Goal: Task Accomplishment & Management: Use online tool/utility

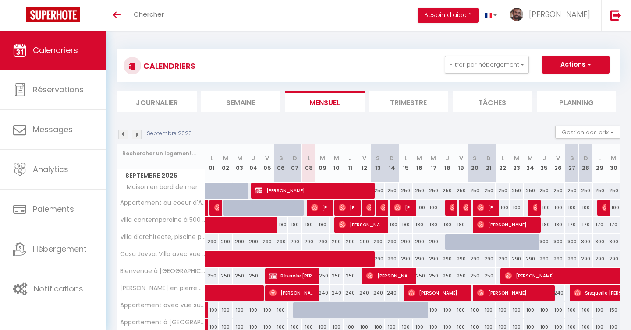
click at [121, 134] on img at bounding box center [123, 135] width 10 height 10
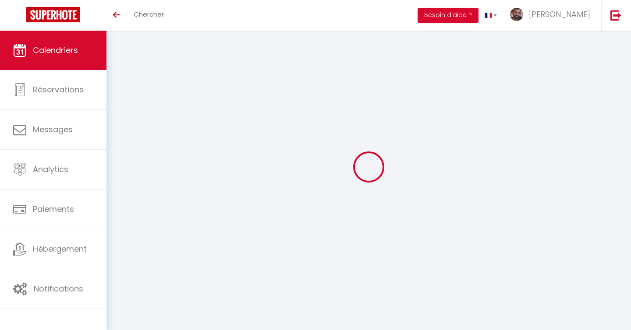
click at [121, 134] on div at bounding box center [368, 166] width 503 height 251
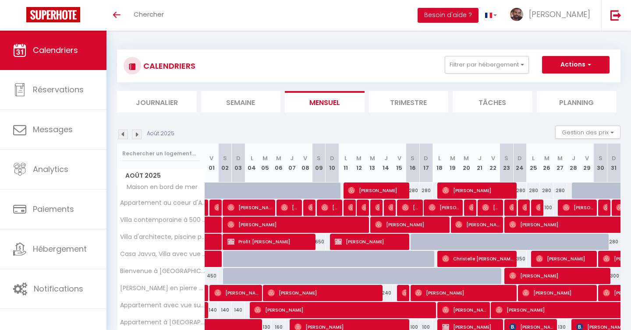
click at [121, 134] on img at bounding box center [123, 135] width 10 height 10
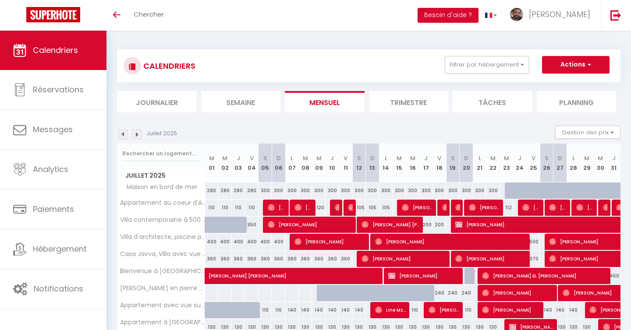
click at [121, 134] on img at bounding box center [123, 135] width 10 height 10
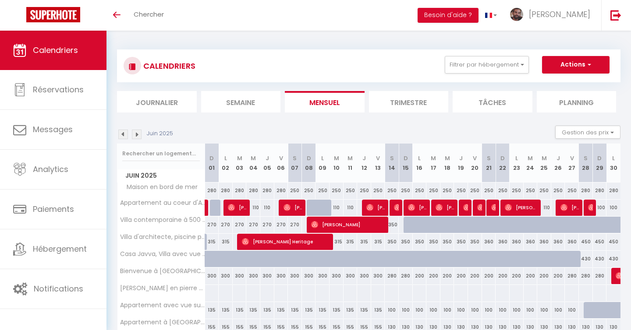
click at [121, 134] on img at bounding box center [123, 135] width 10 height 10
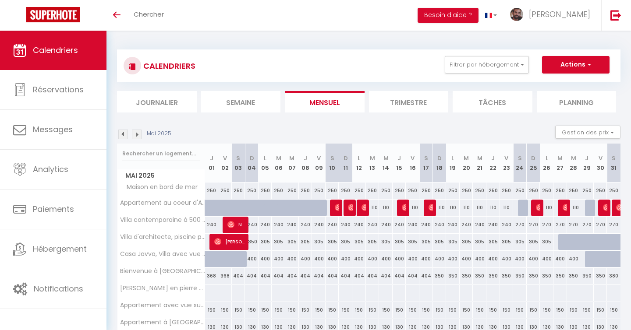
click at [121, 134] on img at bounding box center [123, 135] width 10 height 10
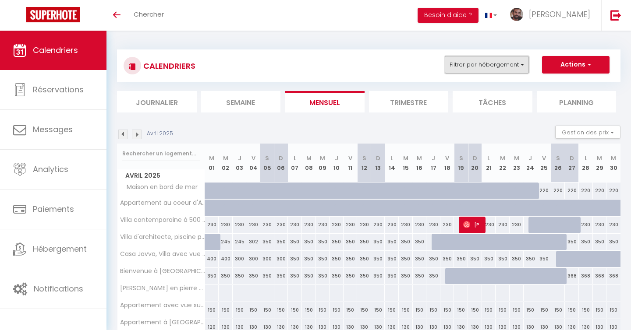
click at [461, 66] on button "Filtrer par hébergement" at bounding box center [486, 65] width 84 height 18
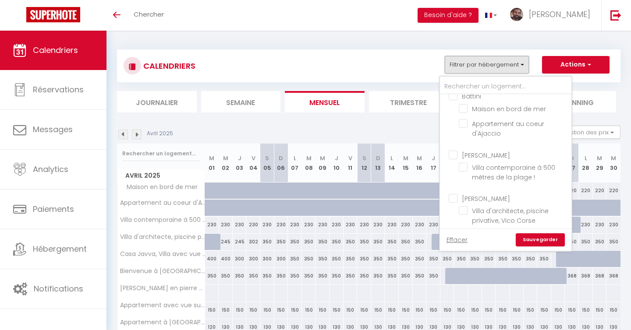
scroll to position [333, 0]
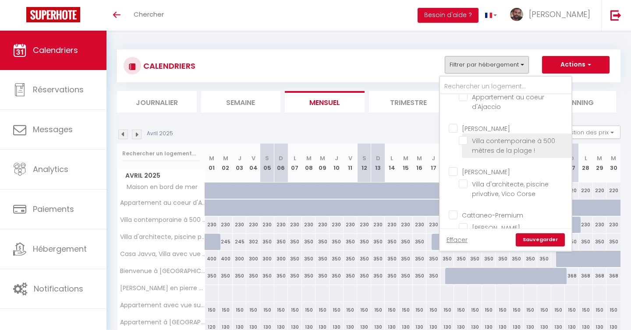
click at [462, 136] on input "Villa contemporaine à 500 mètres de la plage !" at bounding box center [512, 140] width 109 height 9
checkbox input "true"
checkbox input "false"
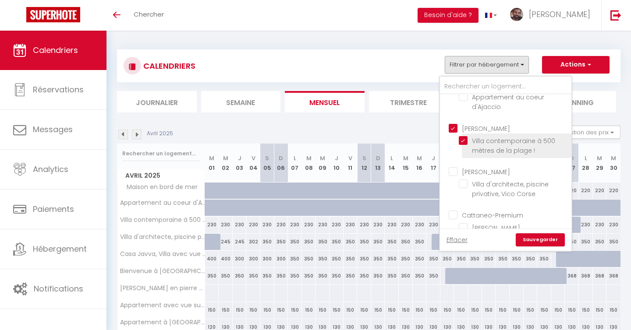
checkbox input "false"
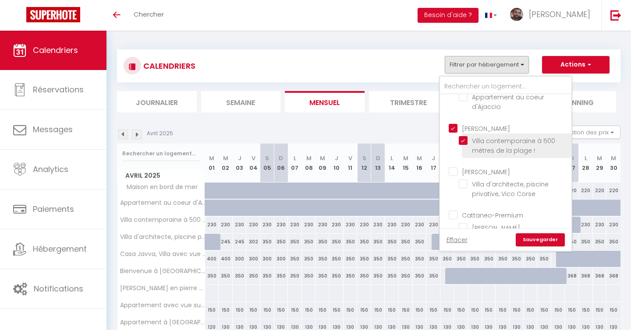
checkbox input "false"
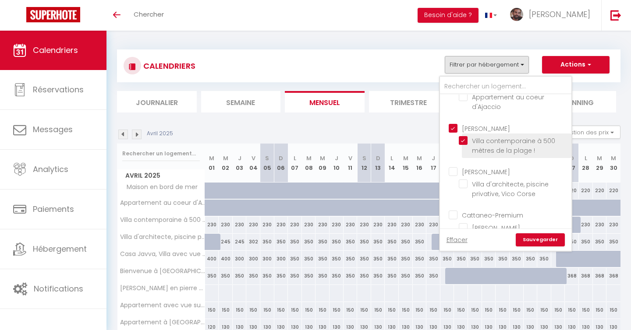
checkbox input "true"
checkbox input "false"
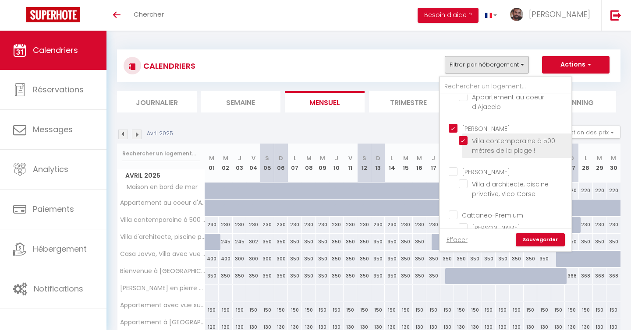
checkbox input "false"
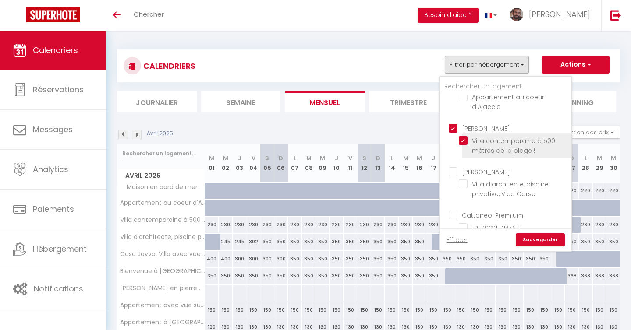
checkbox input "false"
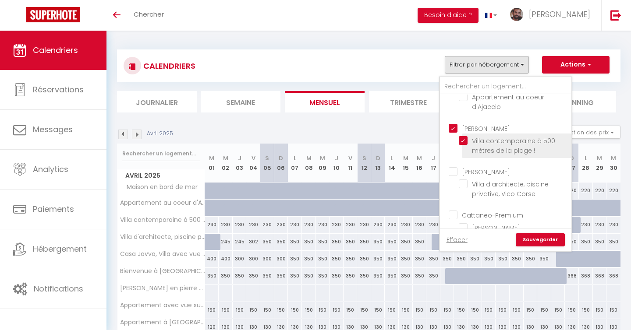
checkbox input "false"
click at [541, 242] on link "Sauvegarder" at bounding box center [539, 239] width 49 height 13
